Goal: Task Accomplishment & Management: Manage account settings

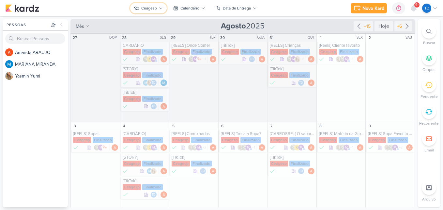
click at [160, 10] on icon at bounding box center [161, 8] width 4 height 4
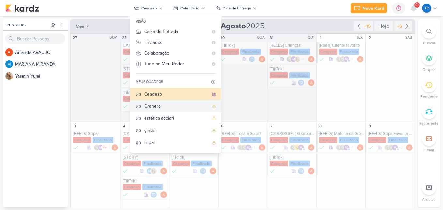
click at [174, 104] on div "Granero" at bounding box center [176, 106] width 65 height 7
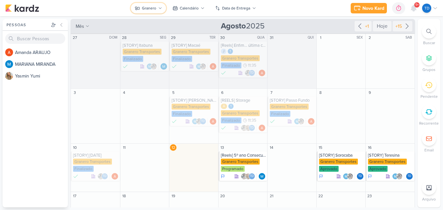
click at [156, 3] on button "Granero" at bounding box center [148, 8] width 35 height 10
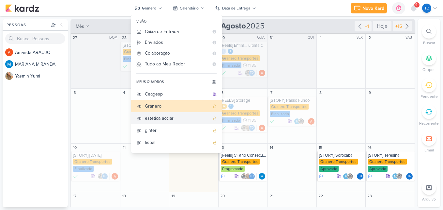
click at [163, 117] on div "estética acciari" at bounding box center [177, 118] width 65 height 7
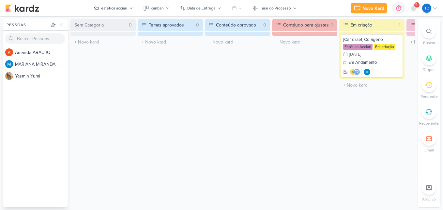
click at [187, 205] on div "Preferências de Quadros Pessoal Organização Não tem nenhum quadro aqui ainda :/…" at bounding box center [221, 112] width 443 height 193
click at [189, 204] on div "Temas aprovados 0 O título do kard deve ter menos que 100 caracteres" at bounding box center [170, 113] width 65 height 188
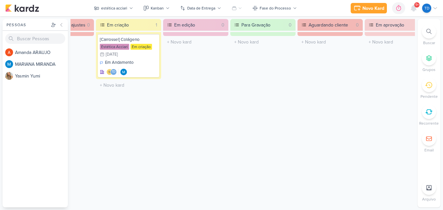
scroll to position [0, 273]
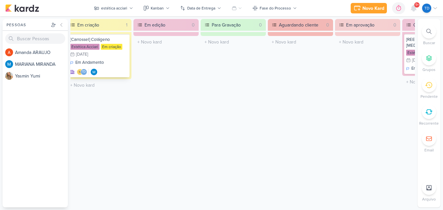
click at [124, 63] on div "Em Andamento Td" at bounding box center [98, 67] width 57 height 16
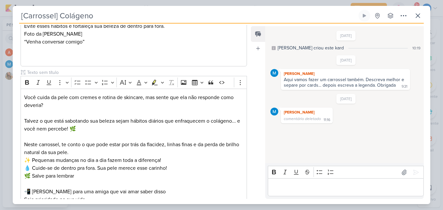
scroll to position [810, 0]
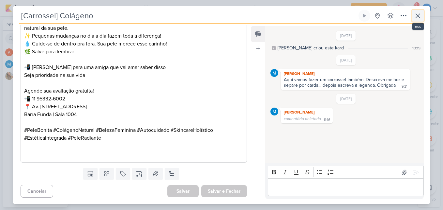
click at [419, 18] on icon at bounding box center [418, 16] width 8 height 8
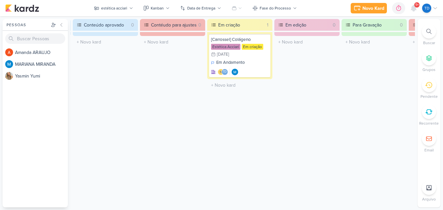
scroll to position [0, 85]
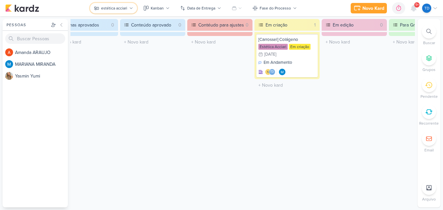
click at [128, 12] on button "estética acciari" at bounding box center [113, 8] width 47 height 10
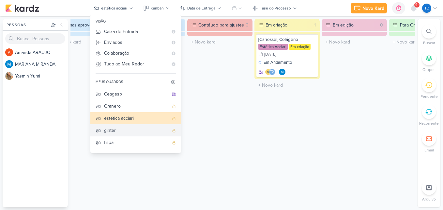
click at [142, 129] on div "ginter" at bounding box center [136, 130] width 65 height 7
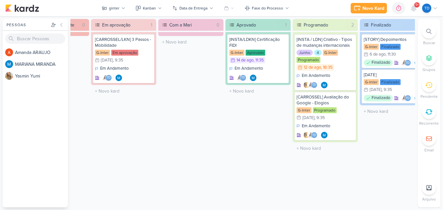
scroll to position [0, 528]
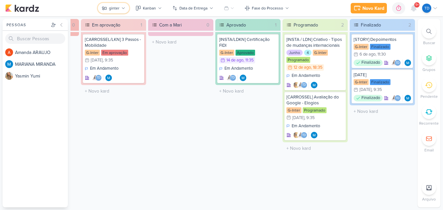
click at [124, 7] on icon at bounding box center [123, 8] width 4 height 4
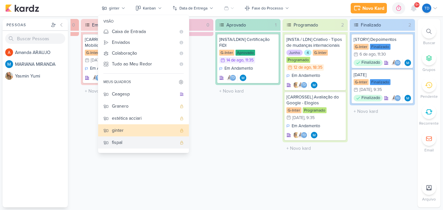
click at [139, 141] on div "fispal" at bounding box center [144, 142] width 65 height 7
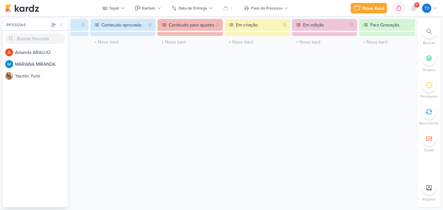
scroll to position [0, 0]
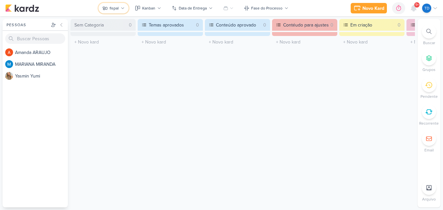
click at [125, 8] on button "fispal" at bounding box center [114, 8] width 30 height 10
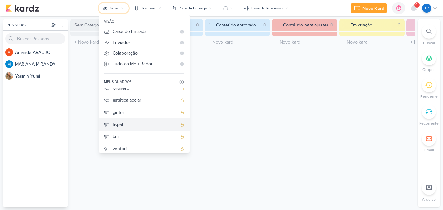
scroll to position [33, 0]
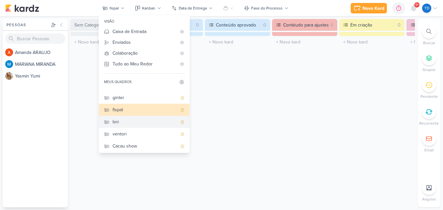
click at [149, 120] on div "bni" at bounding box center [145, 121] width 65 height 7
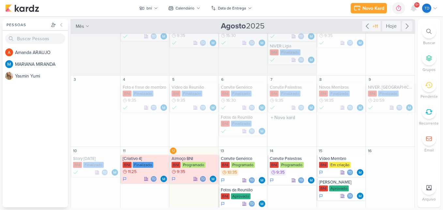
scroll to position [65, 0]
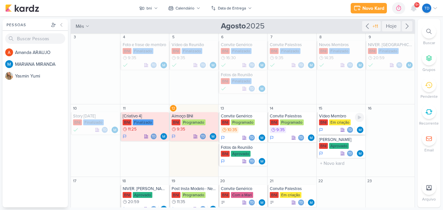
click at [335, 117] on div "Vídeo Membro" at bounding box center [341, 115] width 45 height 5
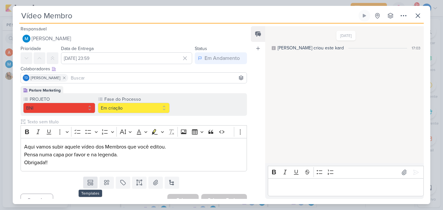
scroll to position [9, 0]
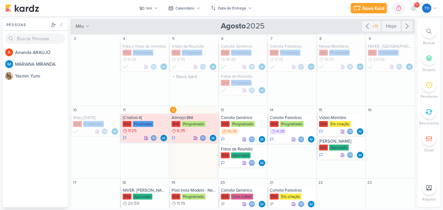
scroll to position [65, 0]
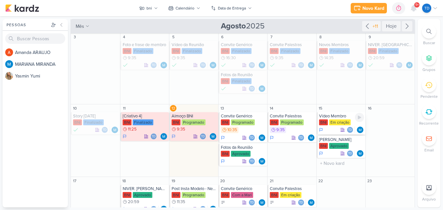
click at [329, 122] on div "Em criação" at bounding box center [340, 122] width 22 height 6
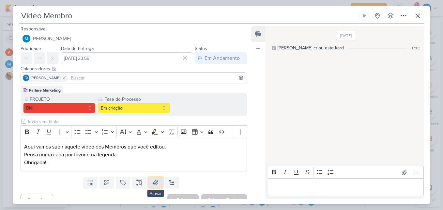
click at [154, 181] on icon at bounding box center [155, 182] width 7 height 7
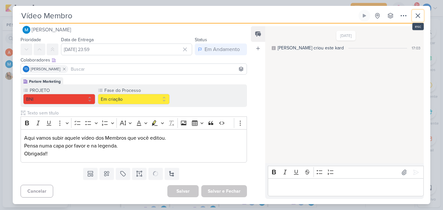
click at [418, 14] on icon at bounding box center [418, 16] width 8 height 8
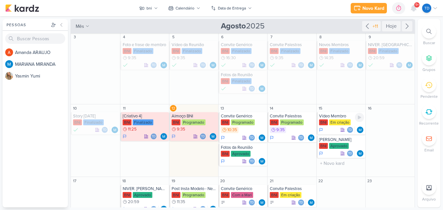
drag, startPoint x: 340, startPoint y: 122, endPoint x: 335, endPoint y: 125, distance: 5.6
click at [339, 122] on div "Em criação" at bounding box center [340, 122] width 22 height 6
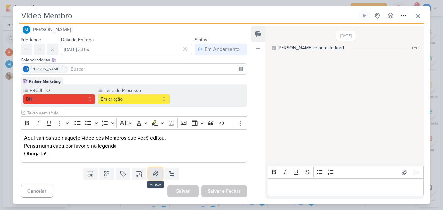
click at [154, 170] on icon at bounding box center [155, 173] width 7 height 7
click at [156, 177] on button at bounding box center [156, 174] width 14 height 12
click at [418, 19] on icon at bounding box center [418, 16] width 8 height 8
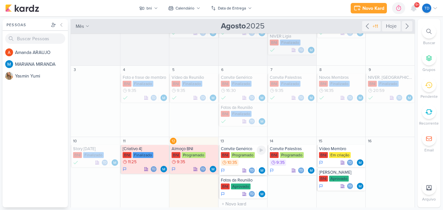
scroll to position [65, 0]
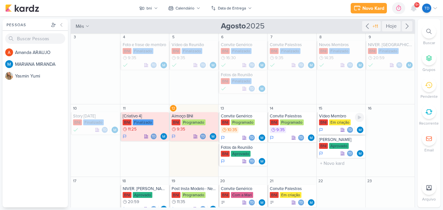
click at [332, 118] on div "Vídeo Membro" at bounding box center [341, 115] width 45 height 5
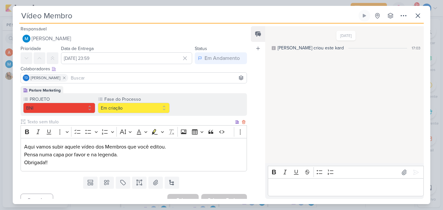
scroll to position [9, 0]
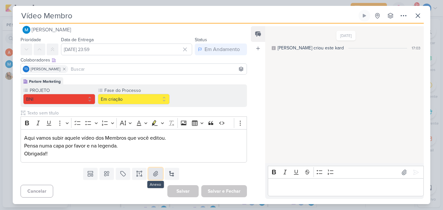
click at [150, 170] on button at bounding box center [156, 174] width 14 height 12
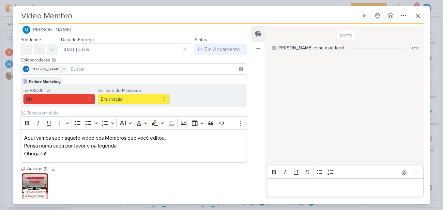
scroll to position [41, 0]
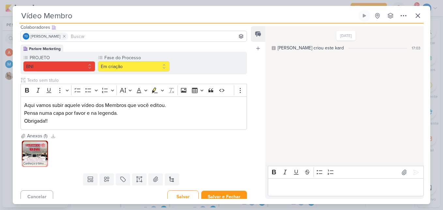
click at [25, 153] on img at bounding box center [35, 153] width 26 height 26
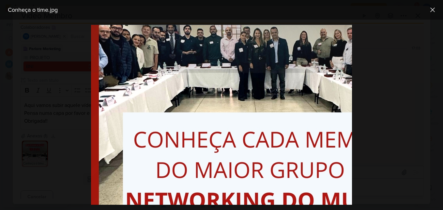
scroll to position [261, 0]
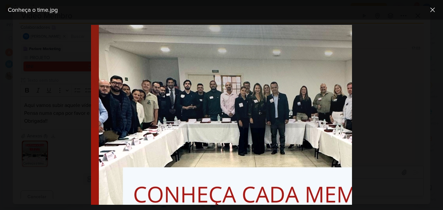
click at [77, 147] on div at bounding box center [221, 115] width 443 height 190
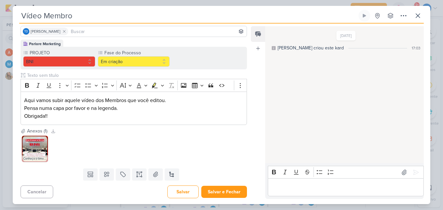
scroll to position [47, 0]
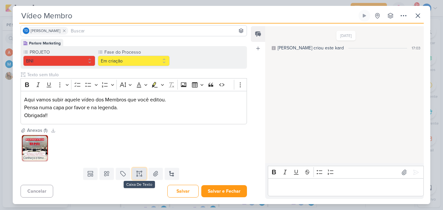
click at [138, 171] on icon at bounding box center [139, 173] width 7 height 7
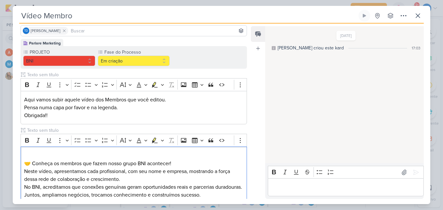
scroll to position [78, 0]
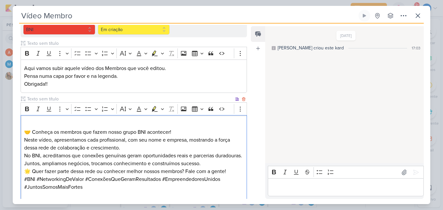
click at [207, 131] on p "🤝 Conheça os membros que fazem nosso grupo BNI acontecer!" at bounding box center [133, 128] width 219 height 16
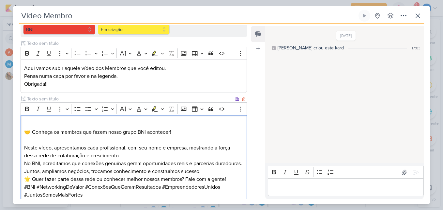
click at [123, 157] on p "Neste vídeo, apresentamos cada profissional, com seu nome e empresa, mostrando …" at bounding box center [133, 152] width 219 height 16
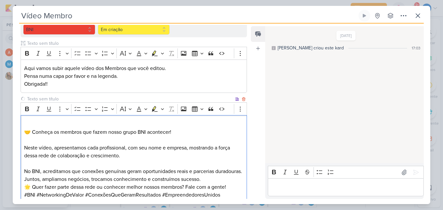
scroll to position [111, 0]
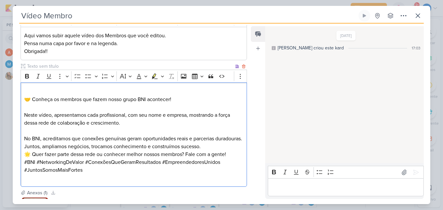
click at [232, 145] on p "No BNI, acreditamos que conexões genuínas geram oportunidades reais e parcerias…" at bounding box center [133, 143] width 219 height 16
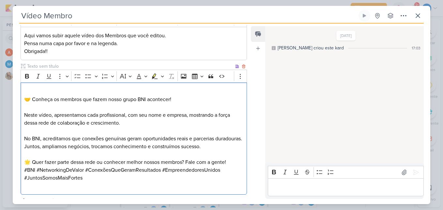
click at [231, 162] on p "🌟 Quer fazer parte dessa rede ou conhecer melhor nossos membros? Fale com a gen…" at bounding box center [133, 162] width 219 height 8
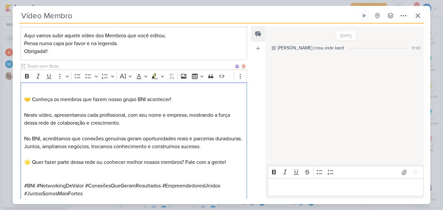
scroll to position [13, 0]
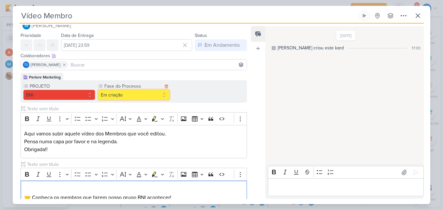
click at [131, 95] on button "Em criação" at bounding box center [134, 94] width 72 height 10
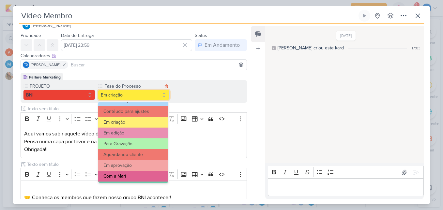
scroll to position [63, 0]
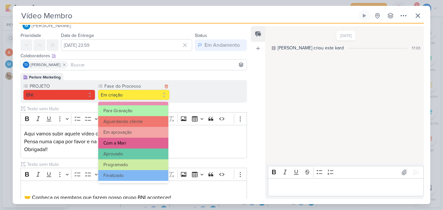
click at [132, 144] on button "Com a Mari" at bounding box center [133, 142] width 71 height 11
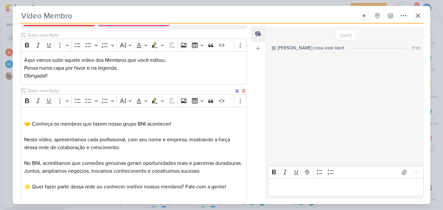
scroll to position [197, 0]
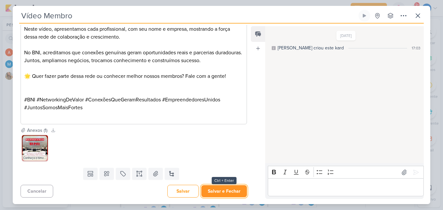
click at [231, 195] on button "Salvar e Fechar" at bounding box center [224, 191] width 46 height 12
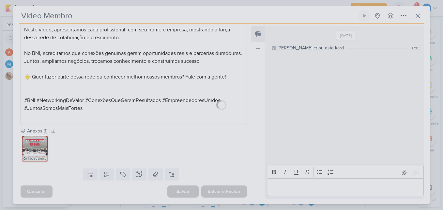
scroll to position [196, 0]
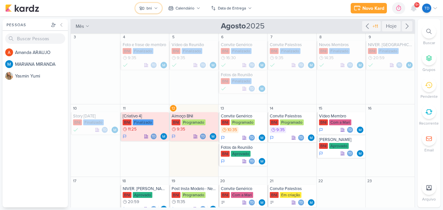
click at [156, 8] on icon at bounding box center [156, 8] width 4 height 4
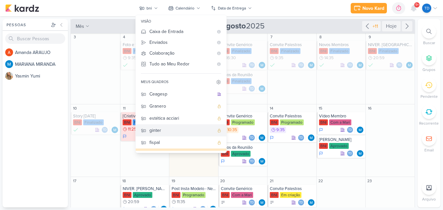
click at [167, 131] on div "ginter" at bounding box center [182, 130] width 65 height 7
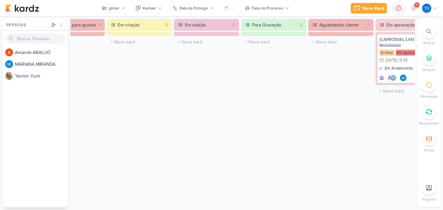
scroll to position [0, 504]
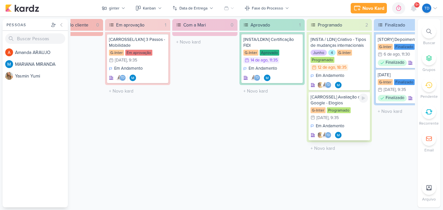
click at [358, 107] on div "G-Inter Programado 19/8 19 de ago , 9:35" at bounding box center [339, 114] width 57 height 14
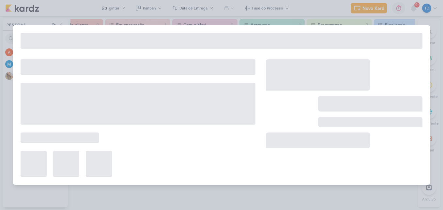
type input "[CARROSSEL] Avaliação do Google - Elogios"
type input "19 de agosto de 2025 às 09:35"
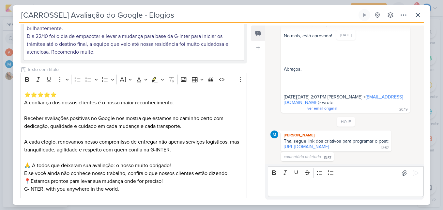
scroll to position [565, 0]
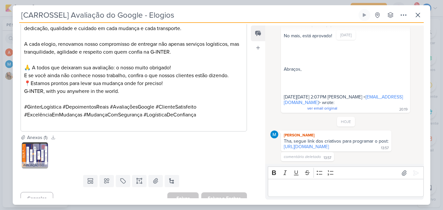
click at [40, 149] on img at bounding box center [35, 155] width 26 height 26
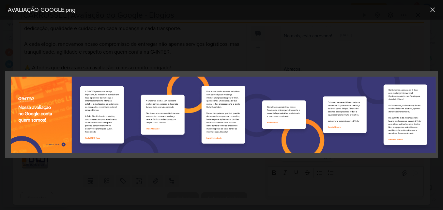
click at [389, 24] on div at bounding box center [221, 115] width 443 height 190
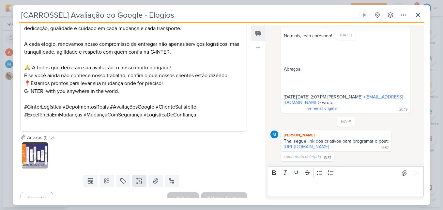
scroll to position [350, 0]
click at [27, 146] on img at bounding box center [35, 155] width 26 height 26
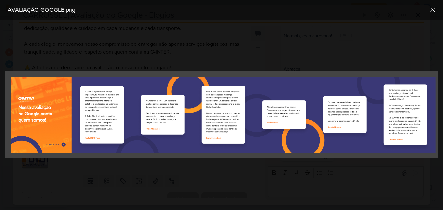
click at [97, 145] on img at bounding box center [221, 114] width 433 height 87
click at [99, 140] on img at bounding box center [221, 114] width 433 height 87
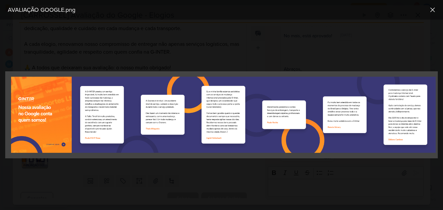
click at [99, 140] on img at bounding box center [221, 114] width 433 height 87
drag, startPoint x: 99, startPoint y: 140, endPoint x: 102, endPoint y: 120, distance: 20.5
click at [102, 120] on img at bounding box center [221, 114] width 433 height 87
click at [96, 139] on img at bounding box center [221, 114] width 433 height 87
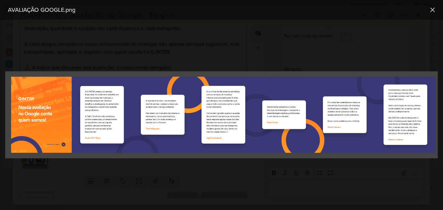
click at [96, 139] on img at bounding box center [221, 114] width 433 height 87
click at [196, 28] on div at bounding box center [221, 115] width 443 height 190
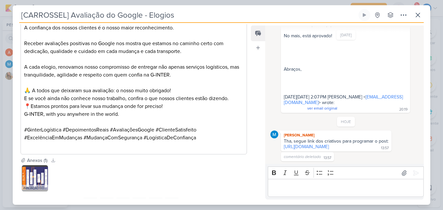
scroll to position [565, 0]
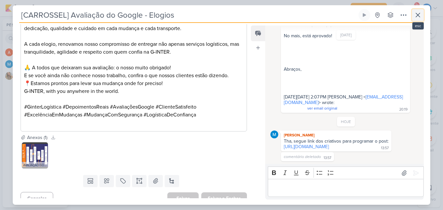
click at [422, 13] on button at bounding box center [418, 15] width 12 height 12
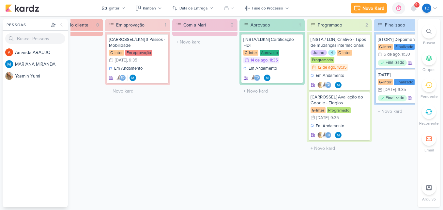
drag, startPoint x: 297, startPoint y: 207, endPoint x: 301, endPoint y: 204, distance: 5.1
click at [301, 204] on div "Preferências de Quadros Pessoal Organização Não tem nenhum quadro aqui ainda :/…" at bounding box center [221, 112] width 443 height 193
click at [302, 204] on div "Sem Categoria 0 O título do kard deve ter menos que 100 caracteres Temas aprova…" at bounding box center [243, 113] width 345 height 188
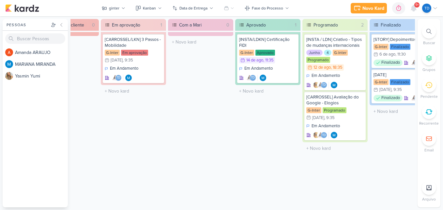
scroll to position [0, 528]
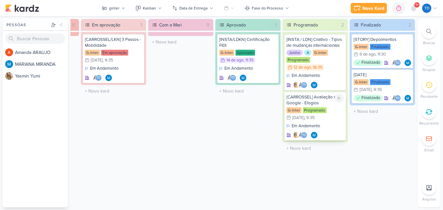
click at [337, 121] on div "G-Inter Programado 19/8 19 de ago , 9:35" at bounding box center [315, 114] width 57 height 14
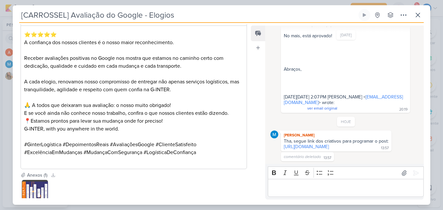
scroll to position [565, 0]
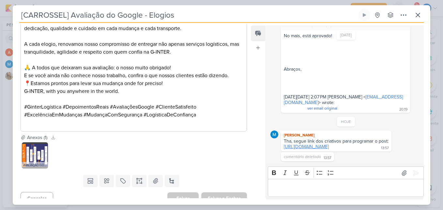
click at [329, 144] on link "https://drive.google.com/drive/folders/1ZApI2XzhSs_sXFuWYPjvdJCQfOzUl3CZ?role=w…" at bounding box center [306, 147] width 45 height 6
